Goal: Task Accomplishment & Management: Use online tool/utility

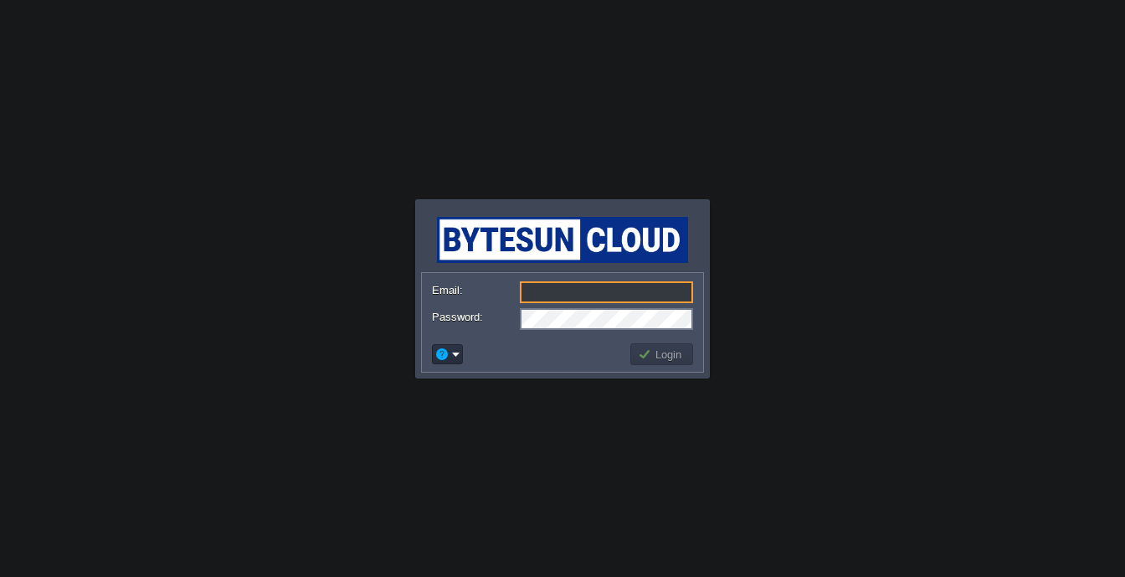
type input "[EMAIL_ADDRESS][PERSON_NAME][DOMAIN_NAME]"
click at [634, 360] on td "Login" at bounding box center [661, 354] width 63 height 22
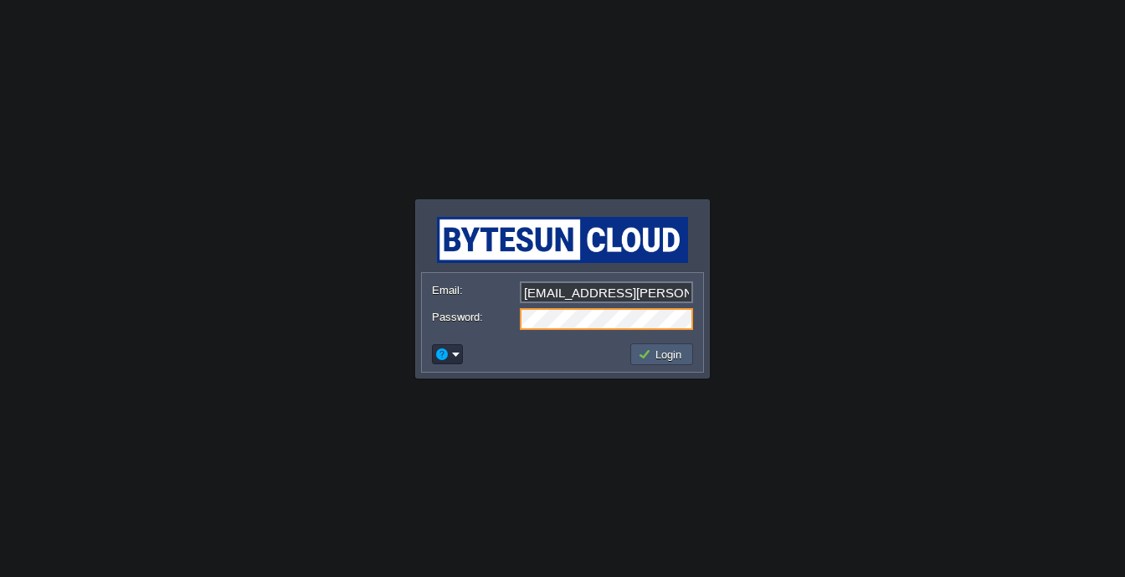
click at [679, 348] on button "Login" at bounding box center [662, 354] width 49 height 15
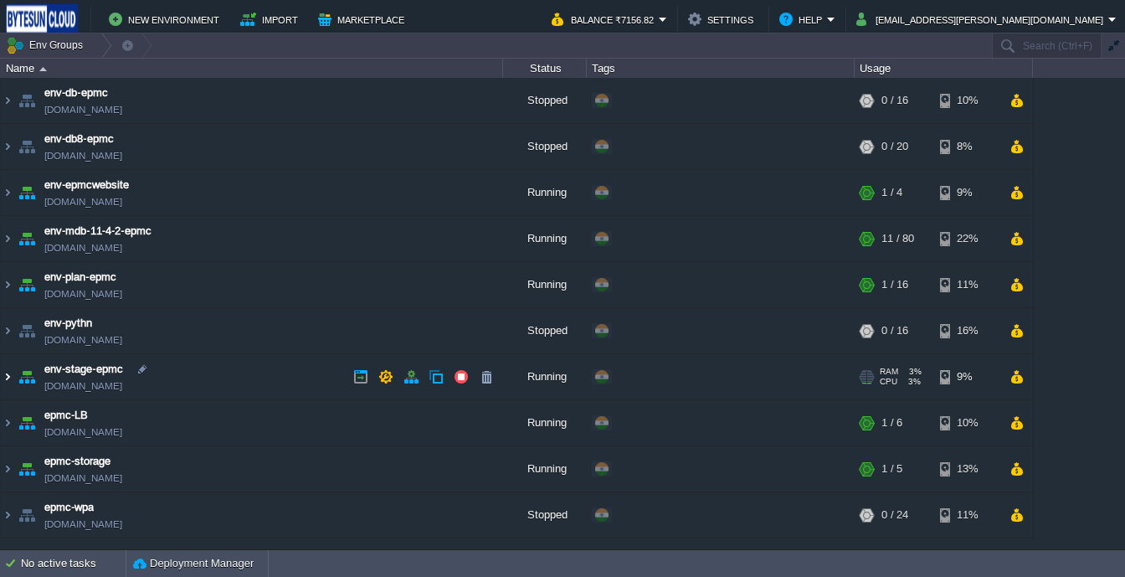
click at [8, 366] on img at bounding box center [7, 376] width 13 height 45
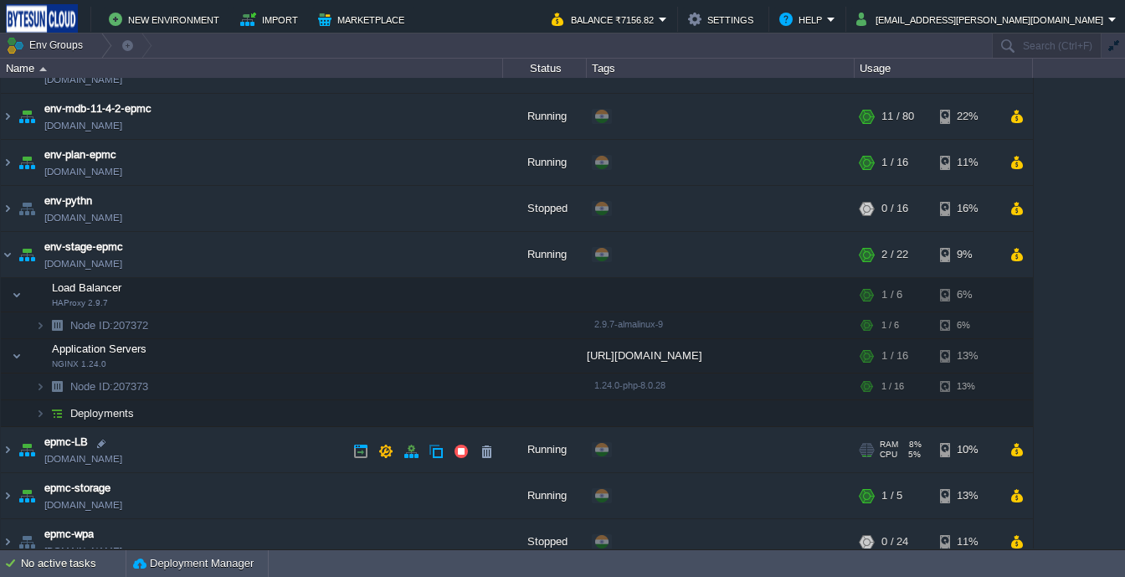
scroll to position [124, 0]
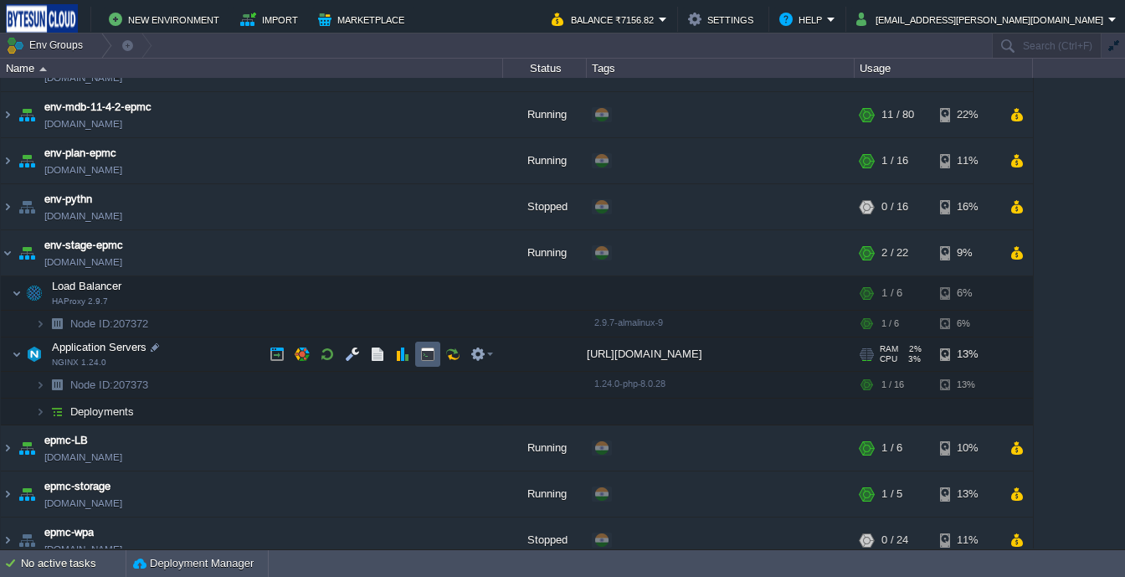
click at [429, 362] on td at bounding box center [427, 353] width 25 height 25
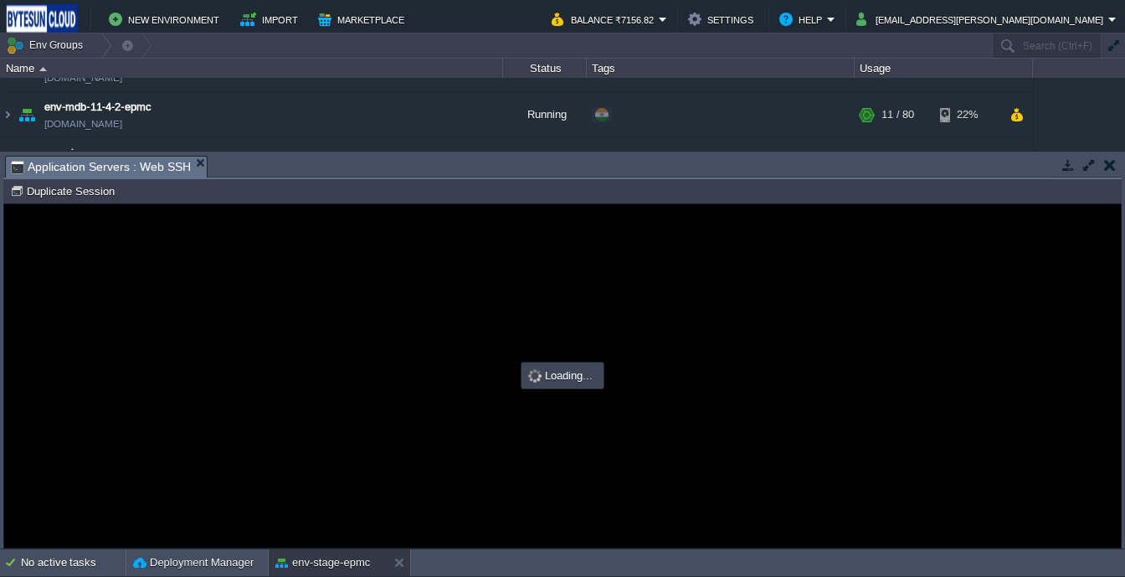
scroll to position [0, 0]
type input "#000000"
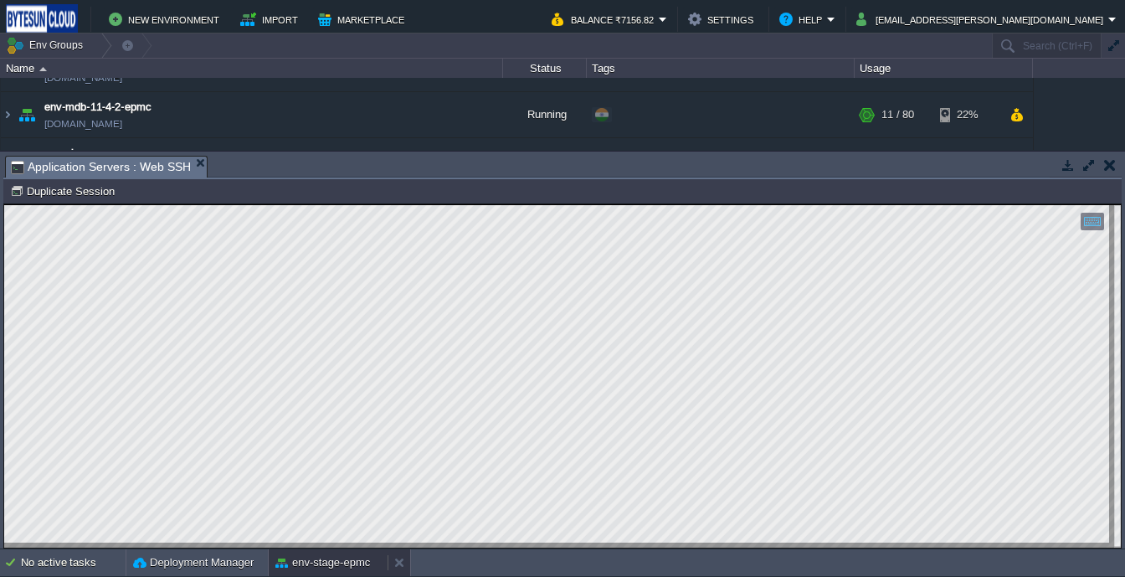
click at [320, 566] on button "env-stage-epmc" at bounding box center [322, 562] width 95 height 17
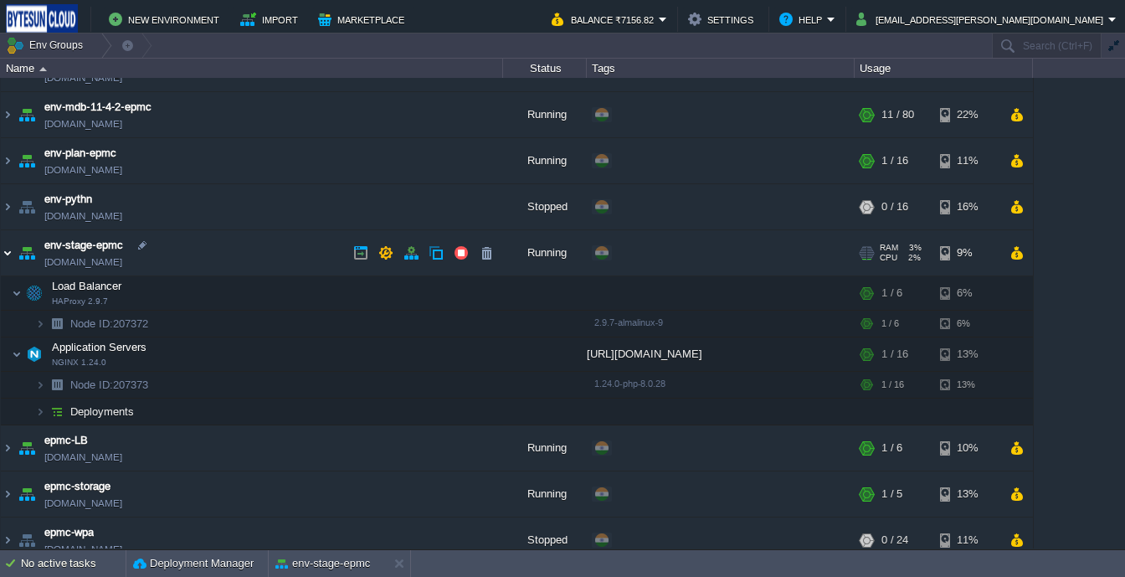
click at [10, 246] on img at bounding box center [7, 252] width 13 height 45
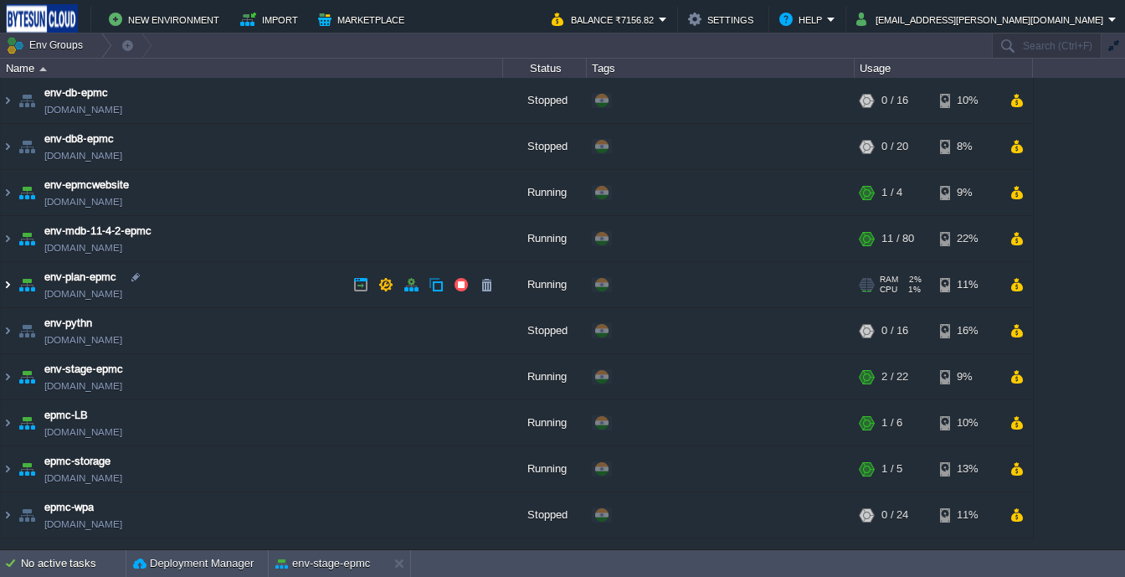
click at [11, 284] on img at bounding box center [7, 284] width 13 height 45
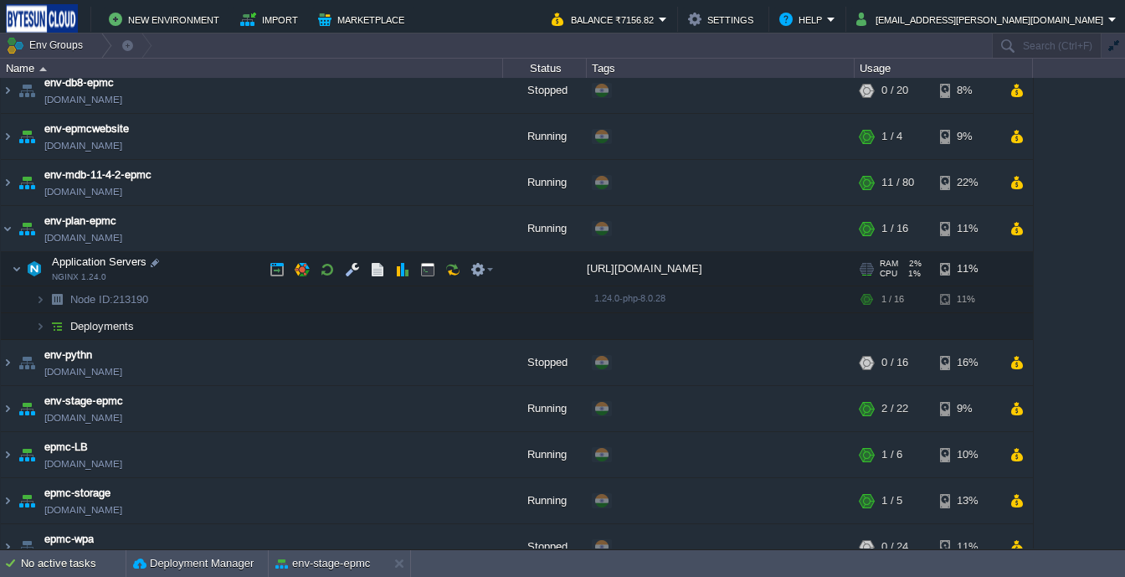
scroll to position [78, 0]
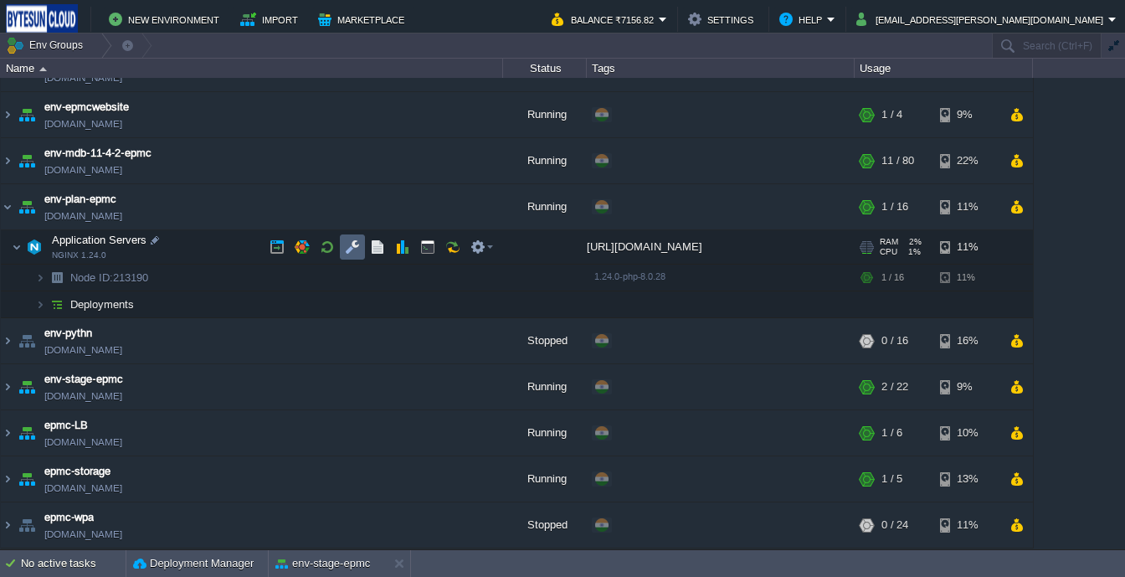
click at [358, 247] on button "button" at bounding box center [352, 246] width 15 height 15
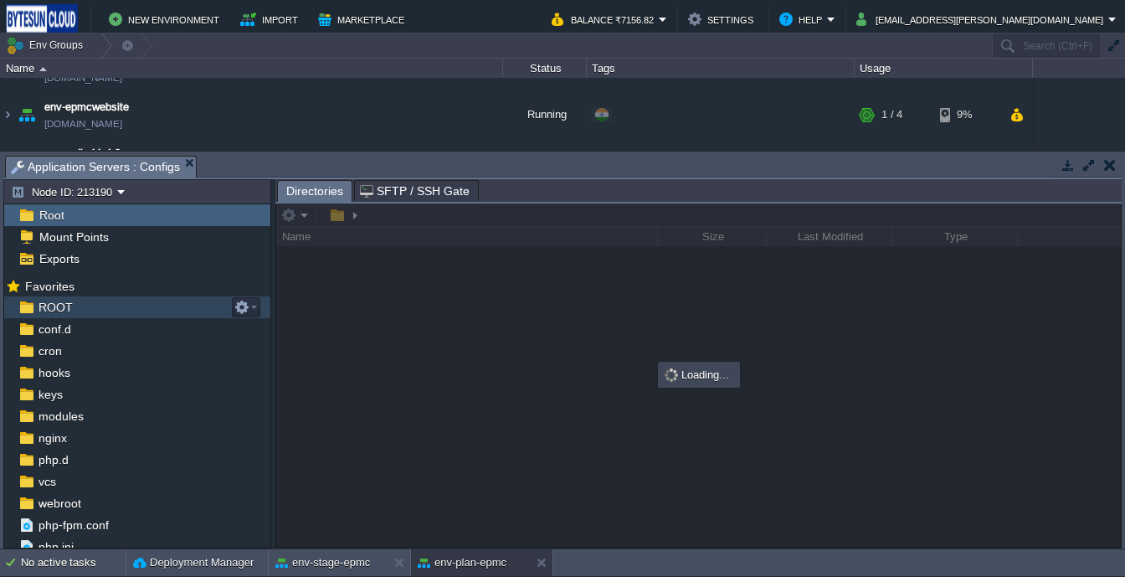
click at [54, 311] on span "ROOT" at bounding box center [55, 307] width 40 height 15
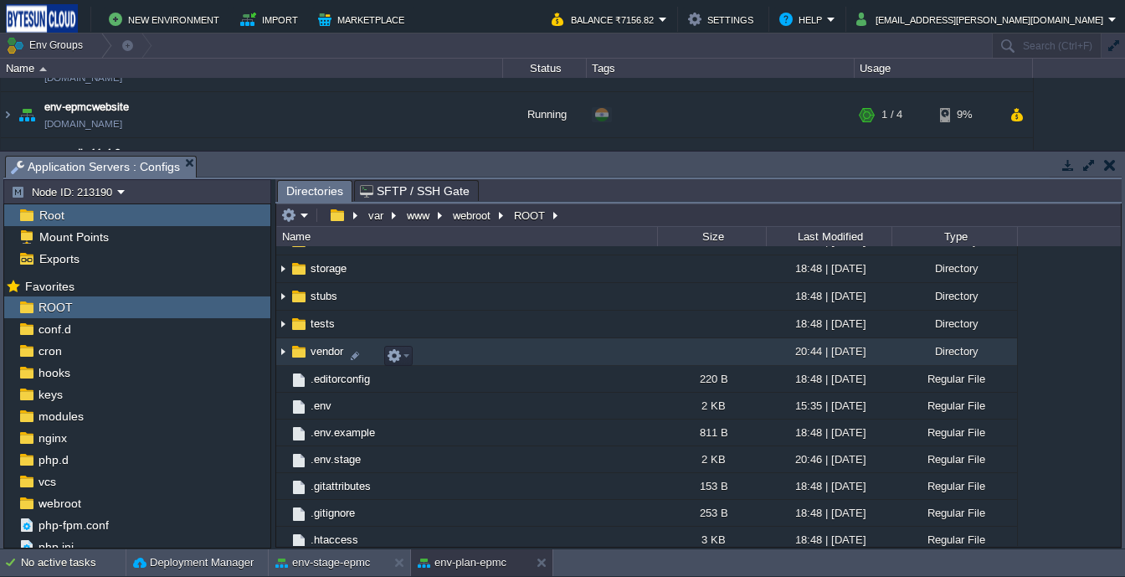
scroll to position [331, 0]
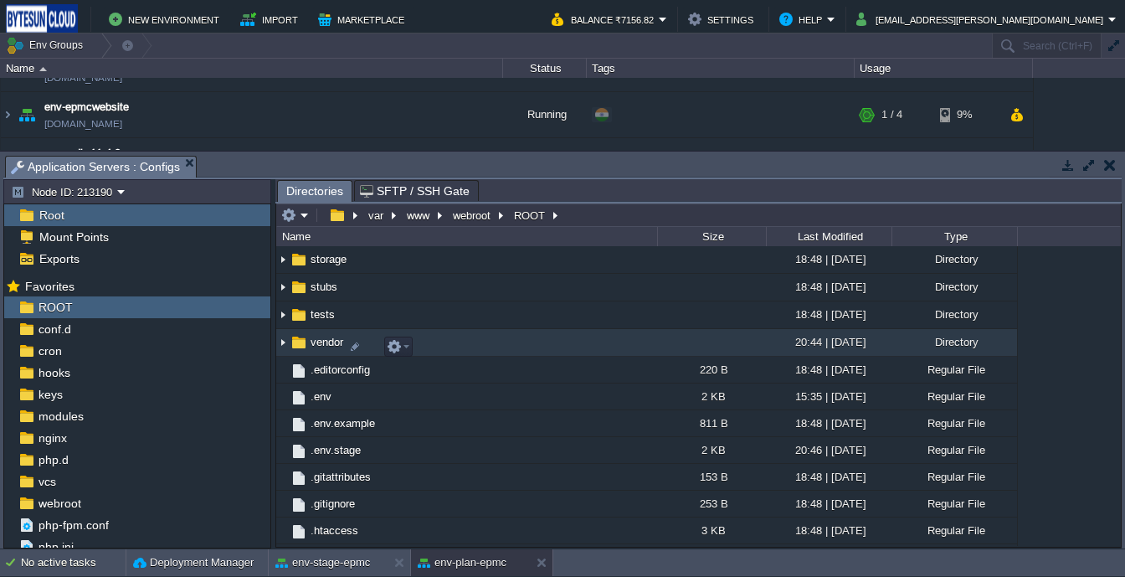
click at [284, 349] on img at bounding box center [282, 343] width 13 height 26
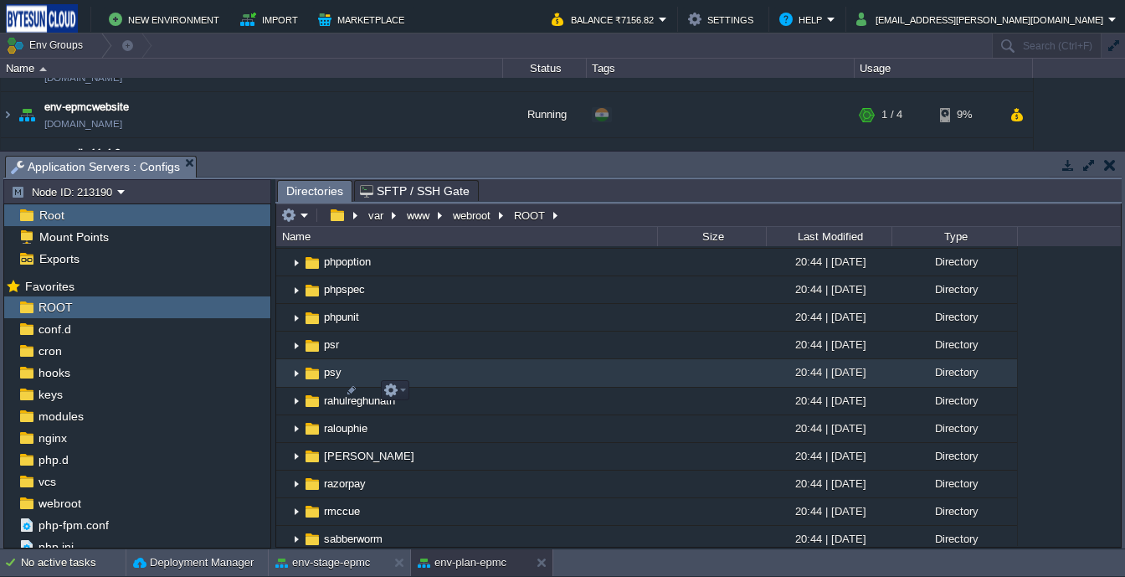
scroll to position [1460, 0]
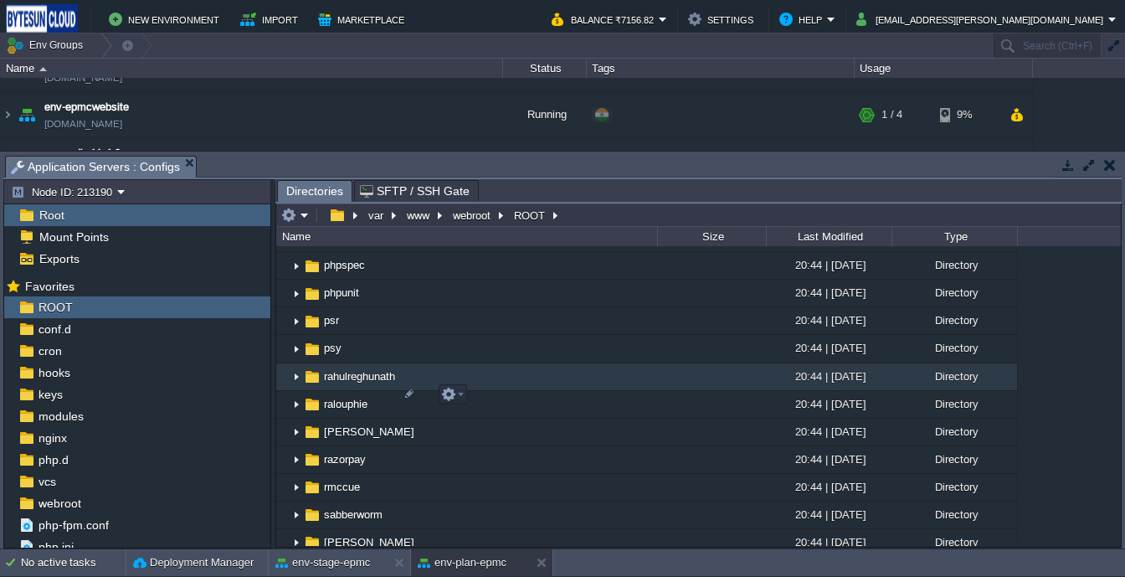
click at [357, 383] on span "rahulreghunath" at bounding box center [359, 376] width 76 height 14
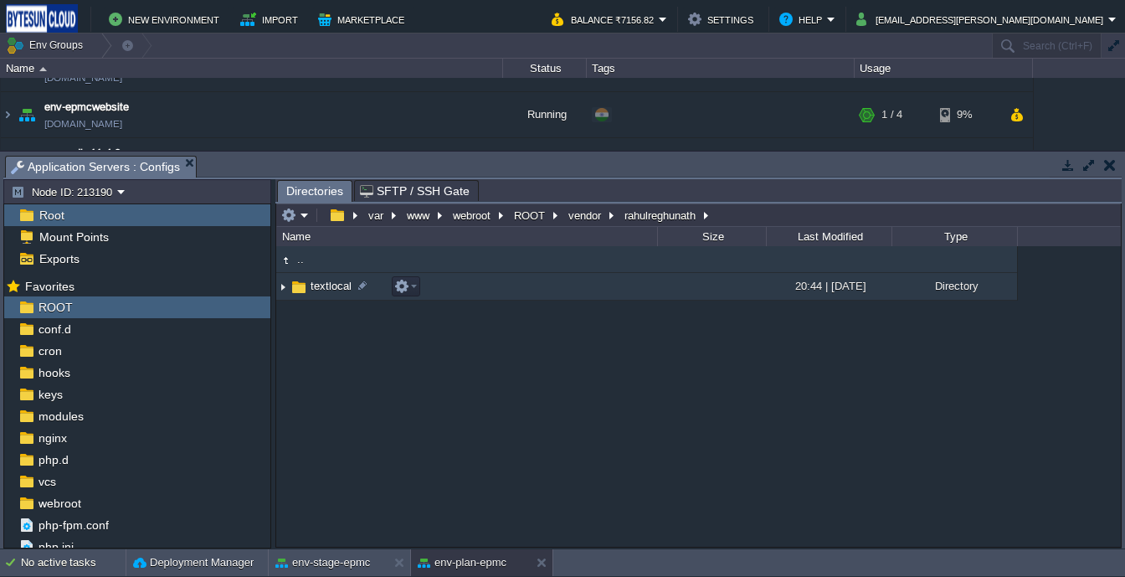
click at [316, 290] on span "textlocal" at bounding box center [331, 286] width 46 height 14
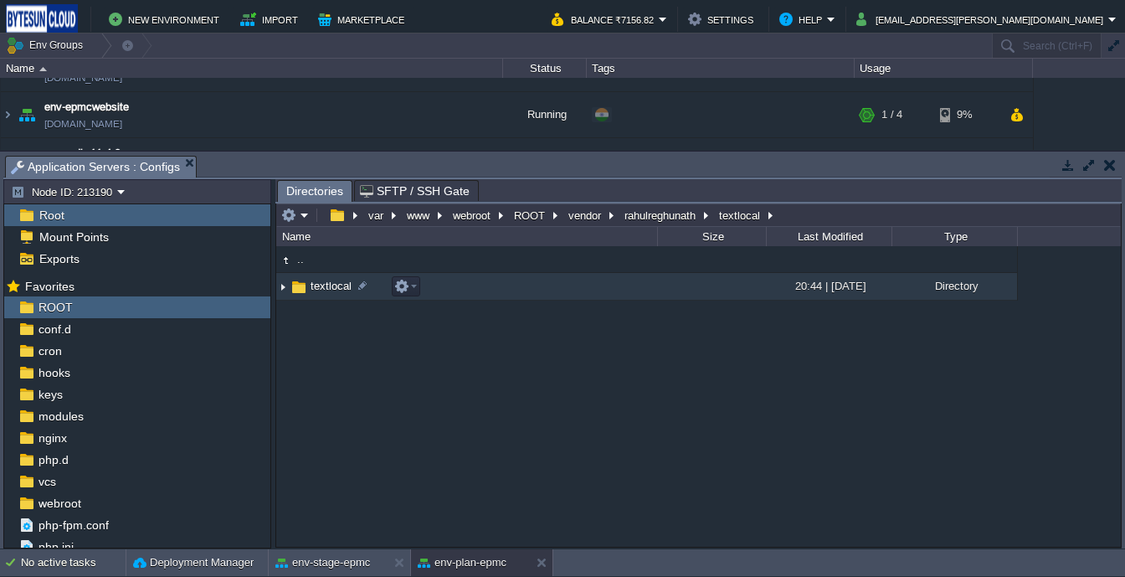
click at [316, 290] on span "textlocal" at bounding box center [331, 286] width 46 height 14
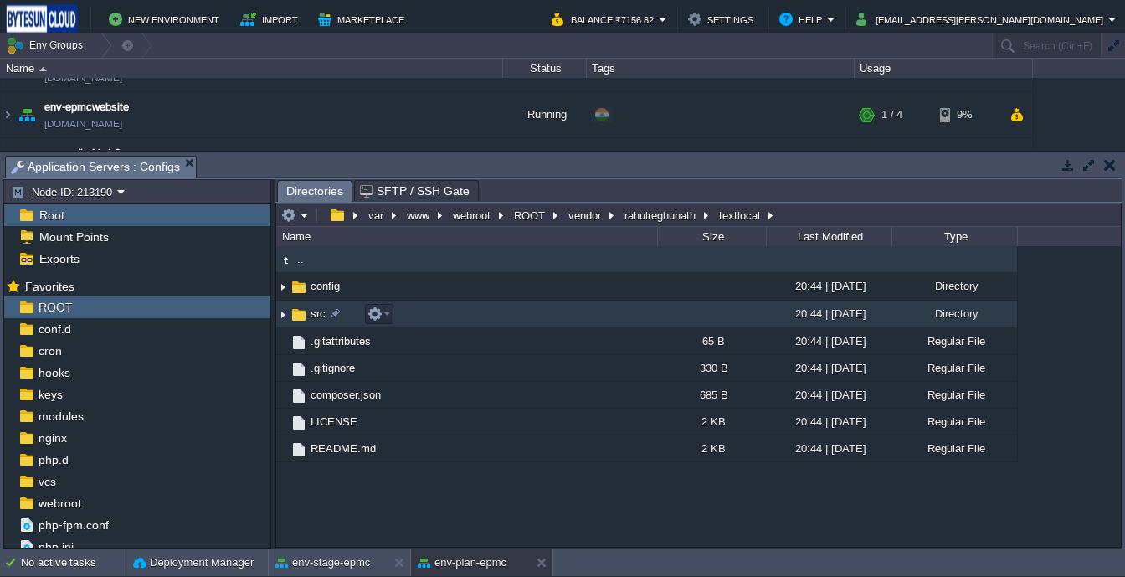
click at [304, 311] on img at bounding box center [299, 315] width 18 height 18
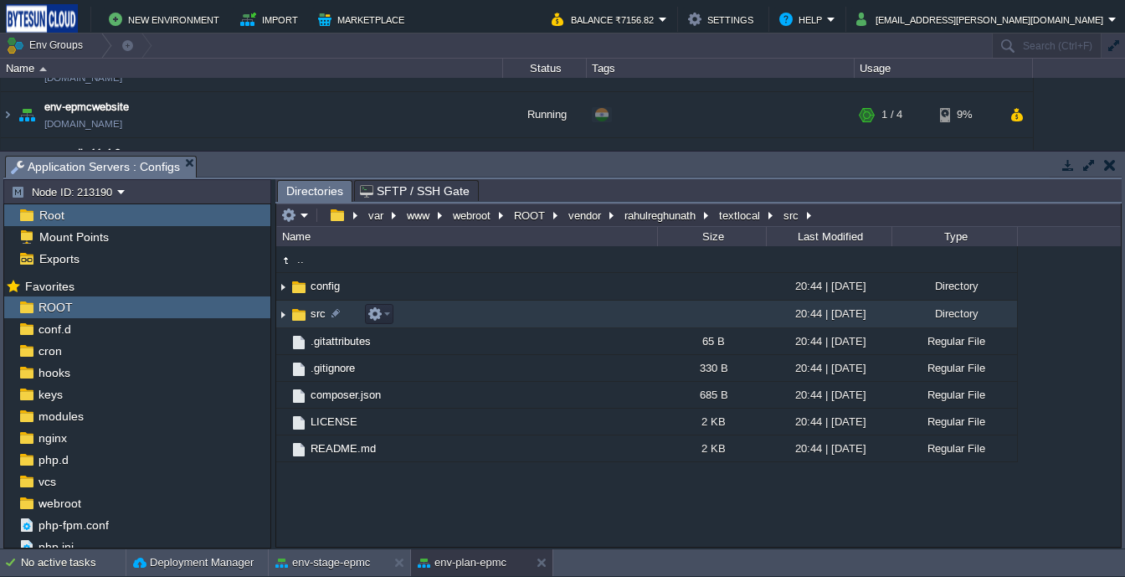
click at [304, 311] on img at bounding box center [299, 315] width 18 height 18
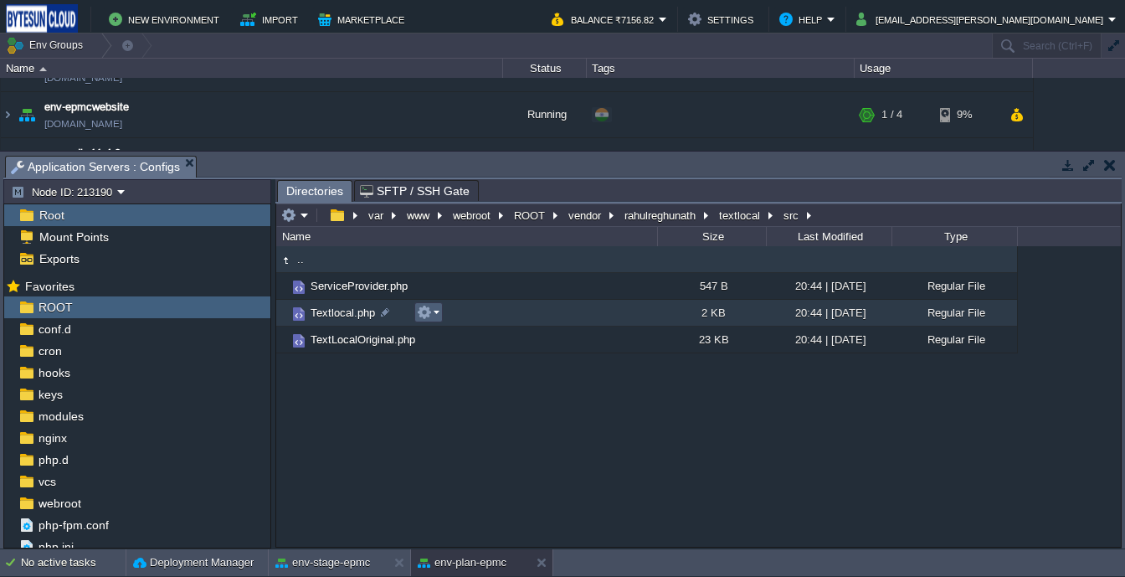
click at [421, 314] on button "button" at bounding box center [424, 312] width 15 height 15
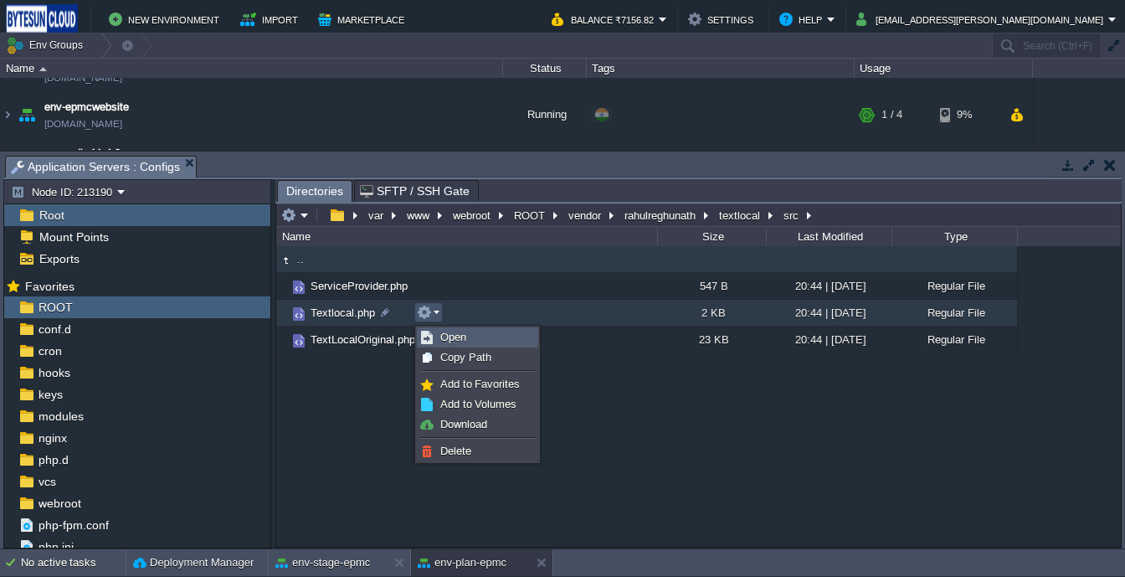
click at [460, 332] on span "Open" at bounding box center [453, 337] width 26 height 13
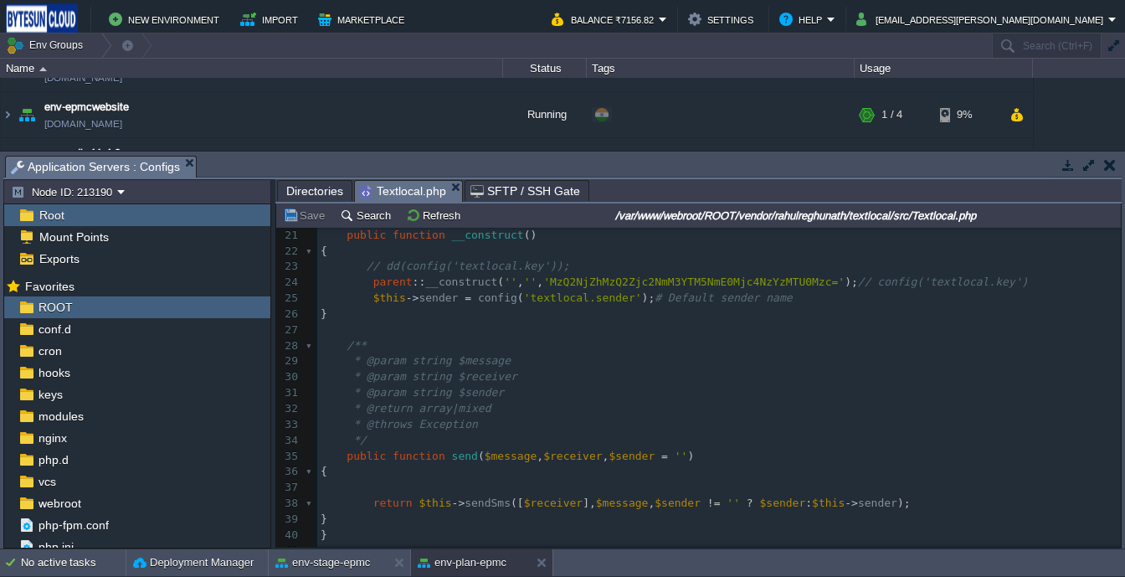
scroll to position [306, 0]
click at [671, 353] on pre "* @param string $message" at bounding box center [719, 361] width 804 height 16
type textarea "-"
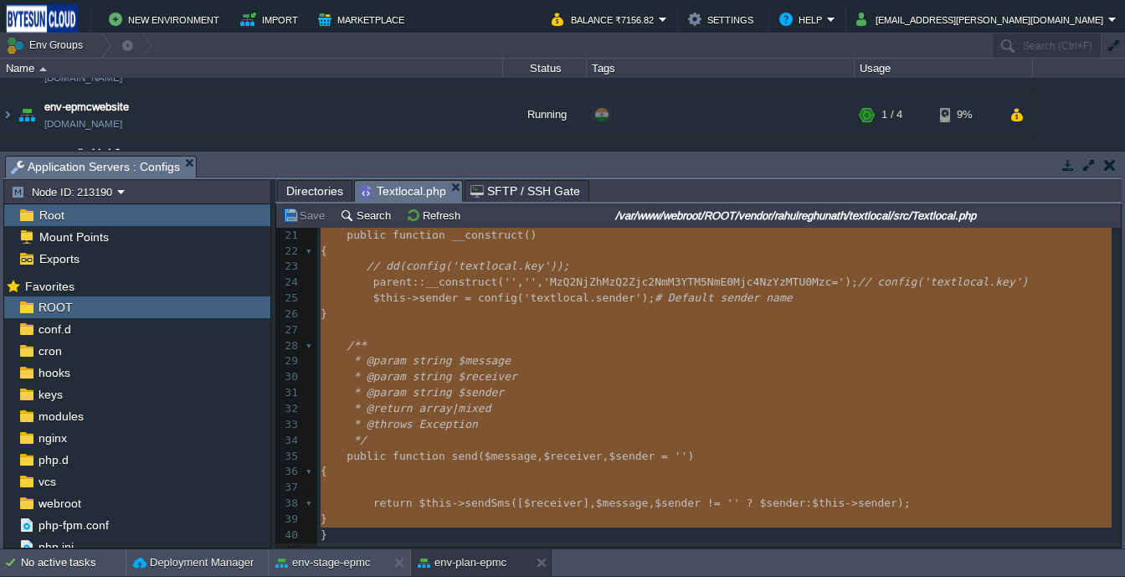
paste textarea
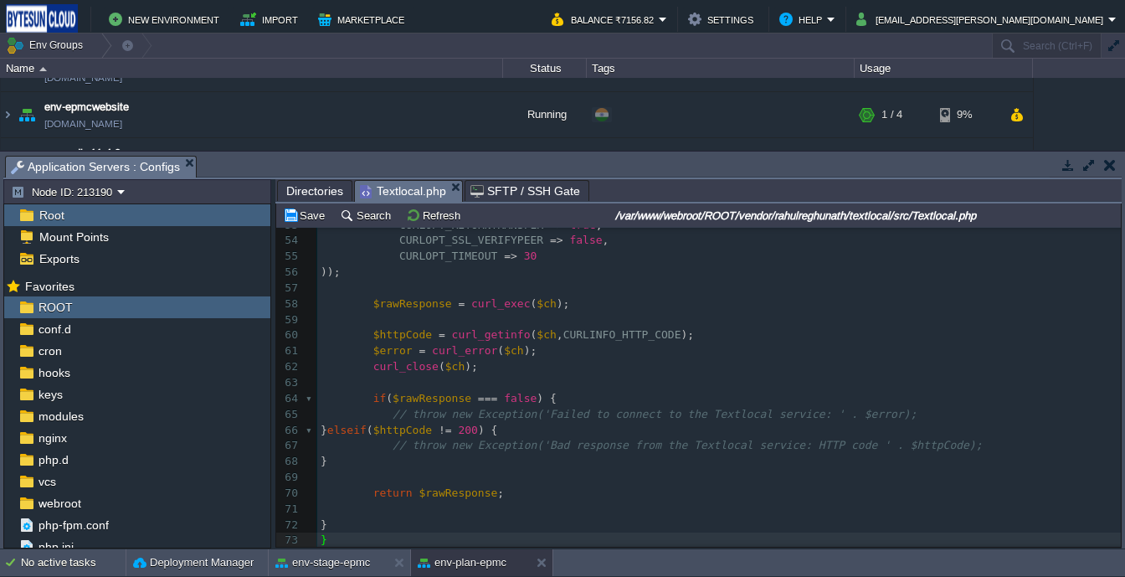
click at [601, 375] on pre "​" at bounding box center [719, 383] width 804 height 16
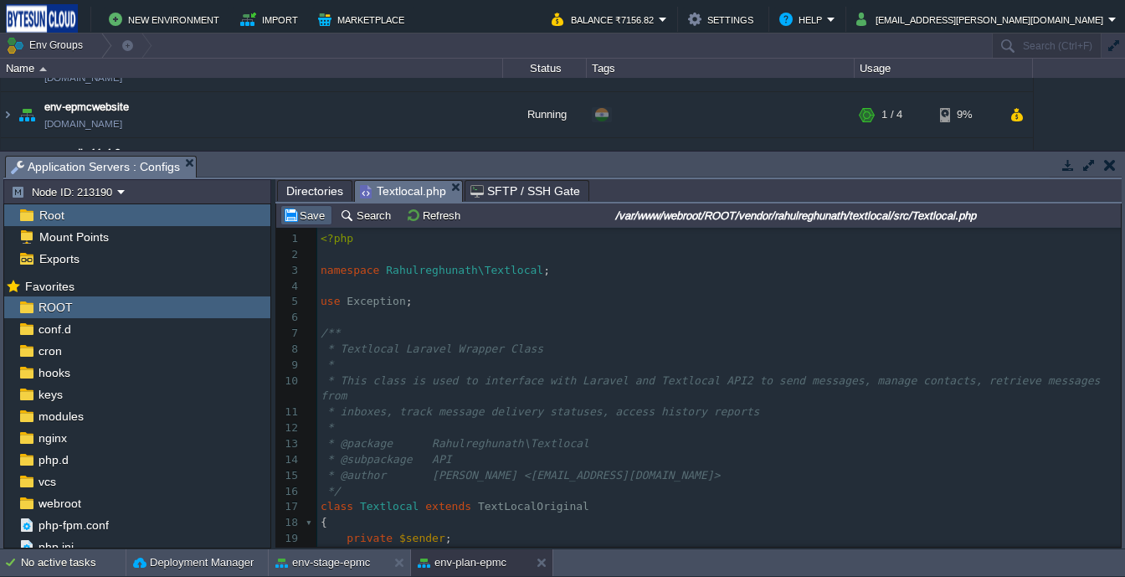
click at [312, 223] on button "Save" at bounding box center [306, 215] width 47 height 15
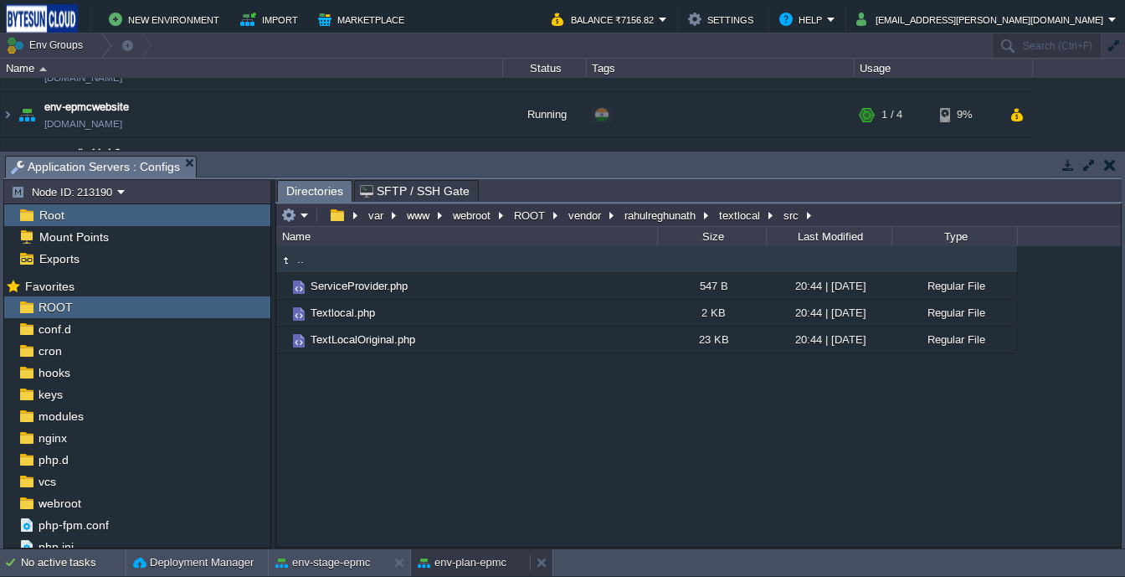
click at [440, 557] on button "env-plan-epmc" at bounding box center [462, 562] width 89 height 17
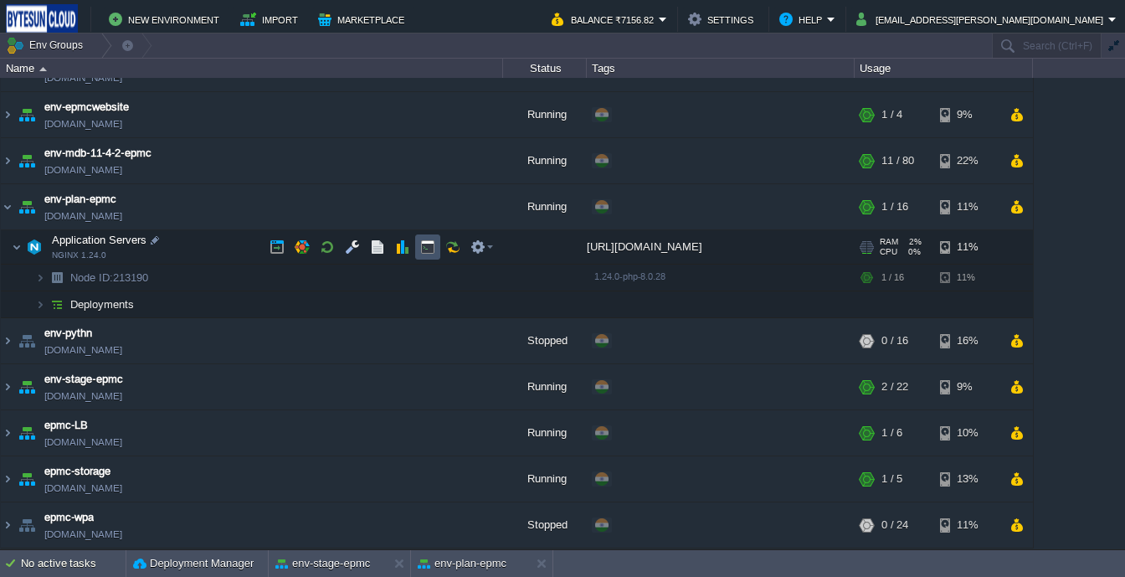
click at [427, 253] on button "button" at bounding box center [427, 246] width 15 height 15
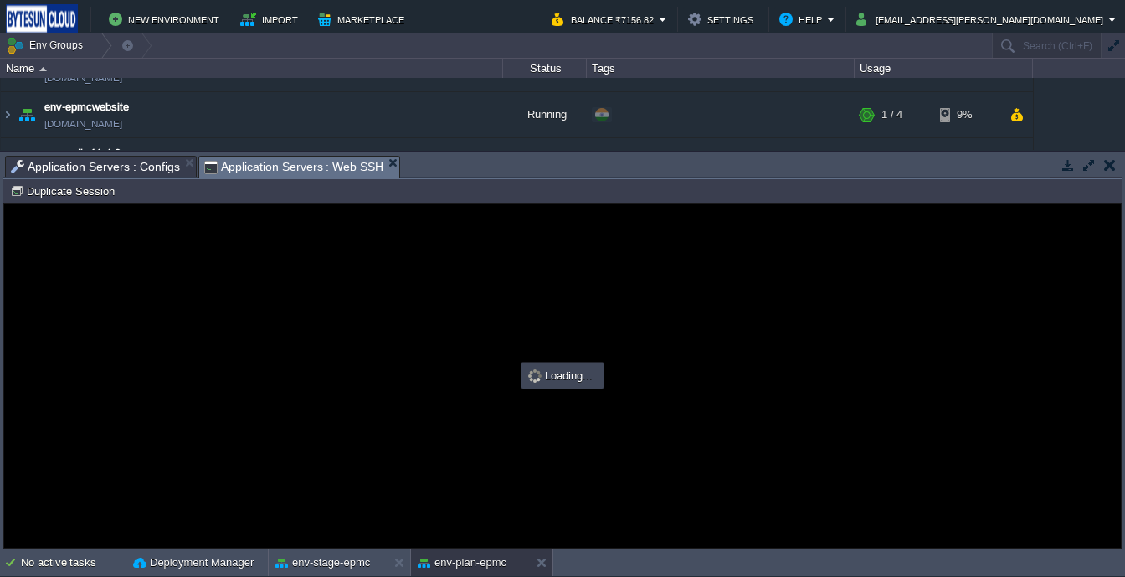
scroll to position [0, 0]
type input "#000000"
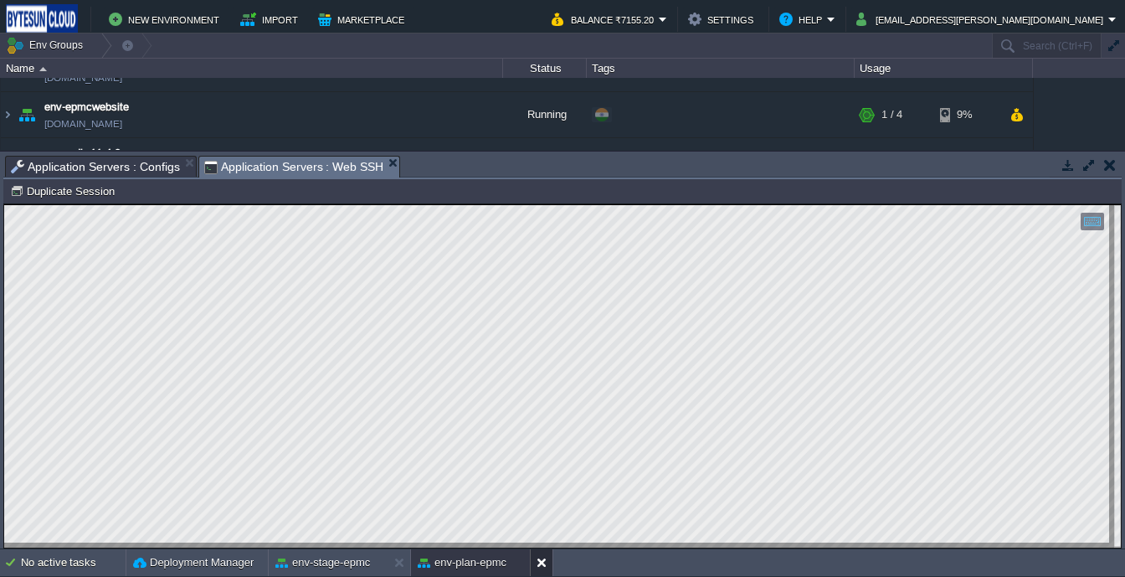
click at [542, 564] on button at bounding box center [545, 562] width 17 height 17
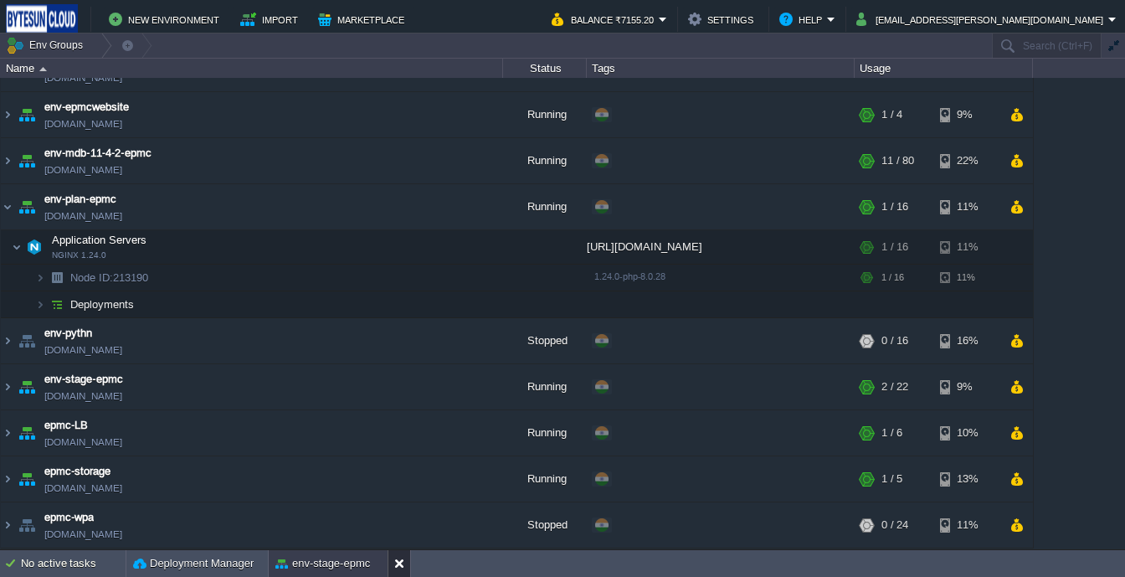
click at [403, 563] on button at bounding box center [402, 563] width 17 height 17
